Goal: Task Accomplishment & Management: Complete application form

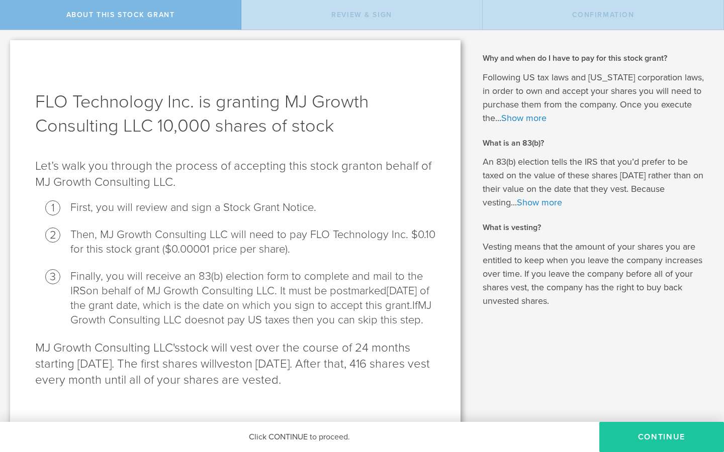
click at [515, 314] on button "CONTINUE" at bounding box center [661, 437] width 125 height 30
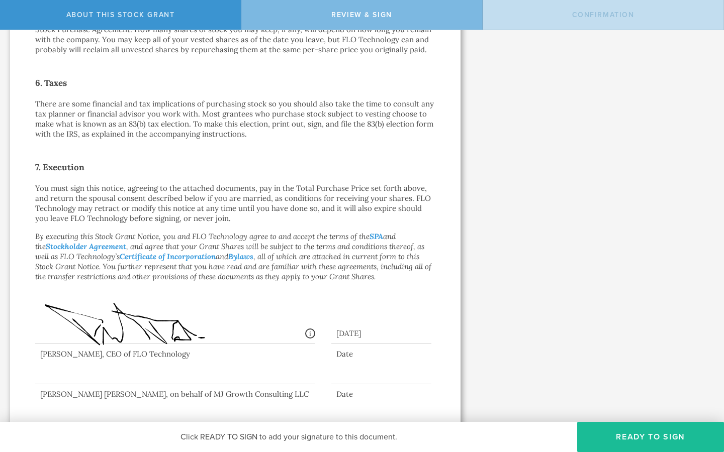
click at [190, 314] on div at bounding box center [175, 364] width 280 height 40
click at [184, 314] on div at bounding box center [175, 364] width 280 height 40
click at [164, 314] on div at bounding box center [175, 364] width 280 height 40
click at [515, 314] on button "Ready to Sign" at bounding box center [650, 437] width 147 height 30
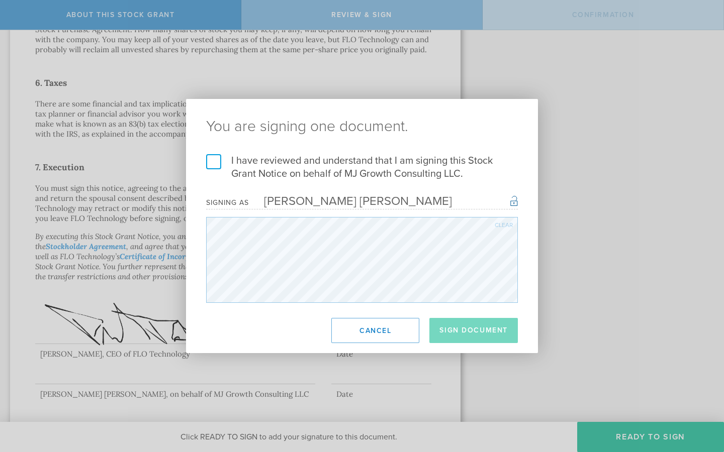
click at [215, 161] on label "I have reviewed and understand that I am signing this Stock Grant Notice on beh…" at bounding box center [362, 167] width 312 height 26
click at [0, 0] on input "I have reviewed and understand that I am signing this Stock Grant Notice on beh…" at bounding box center [0, 0] width 0 height 0
click at [476, 314] on button "Sign Document" at bounding box center [473, 330] width 88 height 25
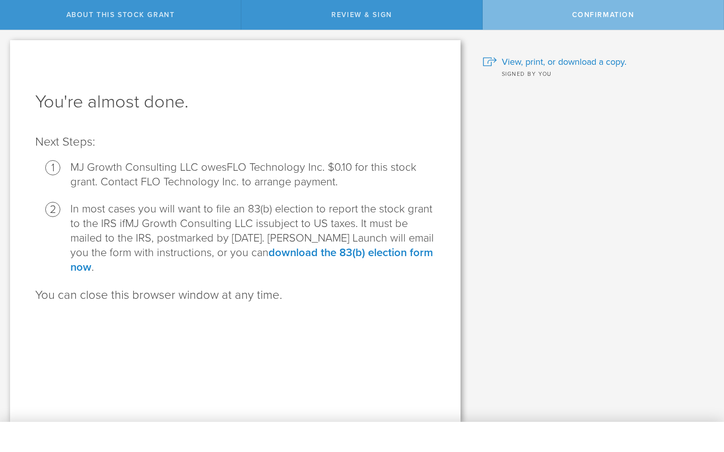
click at [515, 22] on div "Confirmation" at bounding box center [602, 15] width 241 height 30
click at [515, 21] on div "Confirmation" at bounding box center [602, 15] width 241 height 30
click at [511, 232] on div "Why and when do I have to pay for this stock grant? Following US tax laws and […" at bounding box center [596, 226] width 253 height 392
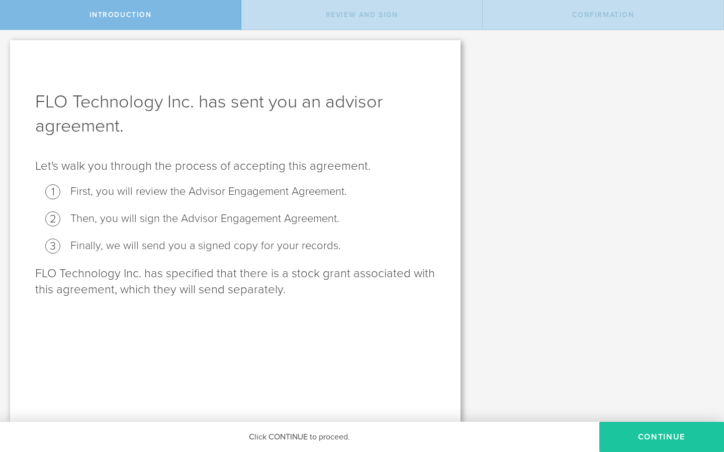
click at [649, 440] on button "Continue" at bounding box center [661, 437] width 125 height 30
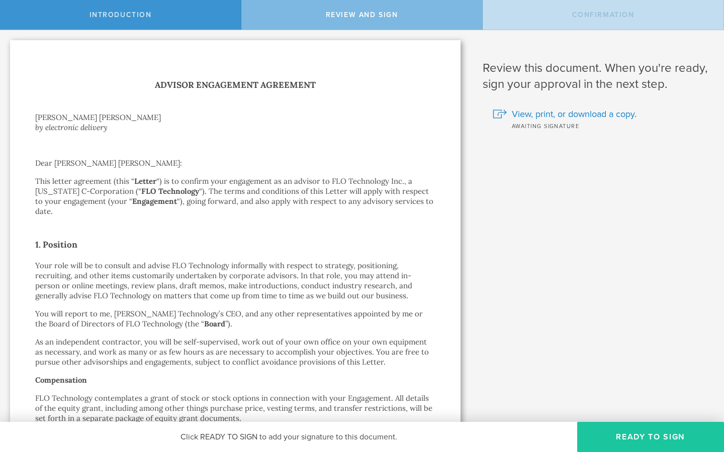
click at [630, 432] on button "Ready to Sign" at bounding box center [650, 437] width 147 height 30
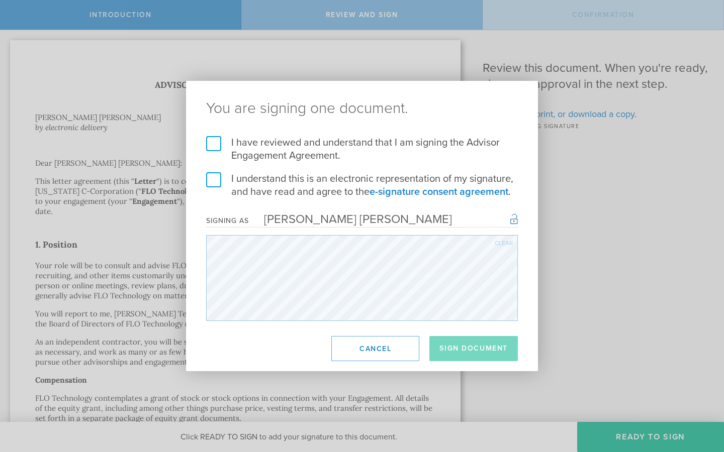
click at [201, 141] on div "I have reviewed and understand that I am signing the Advisor Engagement Agreeme…" at bounding box center [362, 228] width 352 height 185
click at [217, 143] on label "I have reviewed and understand that I am signing the Advisor Engagement Agreeme…" at bounding box center [362, 149] width 312 height 26
click at [0, 0] on input "I have reviewed and understand that I am signing the Advisor Engagement Agreeme…" at bounding box center [0, 0] width 0 height 0
click at [218, 180] on label "I understand this is an electronic representation of my signature, and have rea…" at bounding box center [362, 185] width 312 height 26
click at [0, 0] on input "I understand this is an electronic representation of my signature, and have rea…" at bounding box center [0, 0] width 0 height 0
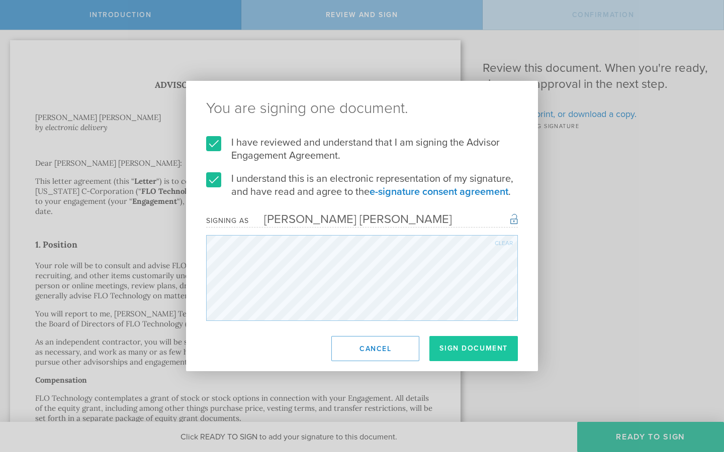
click at [488, 356] on button "Sign Document" at bounding box center [473, 348] width 88 height 25
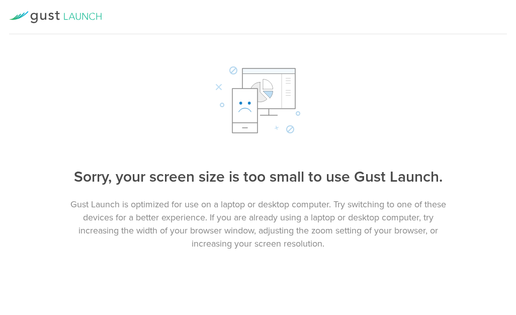
click at [86, 113] on div at bounding box center [258, 100] width 516 height 72
